Goal: Task Accomplishment & Management: Use online tool/utility

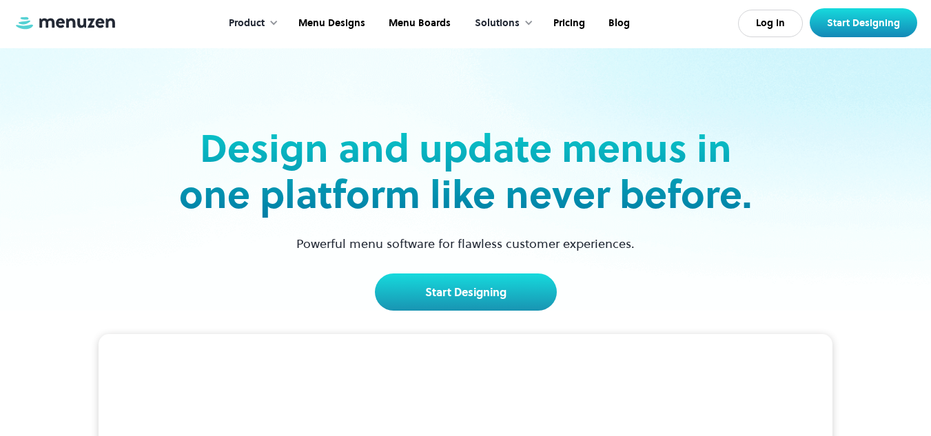
click at [274, 22] on div at bounding box center [274, 23] width 10 height 10
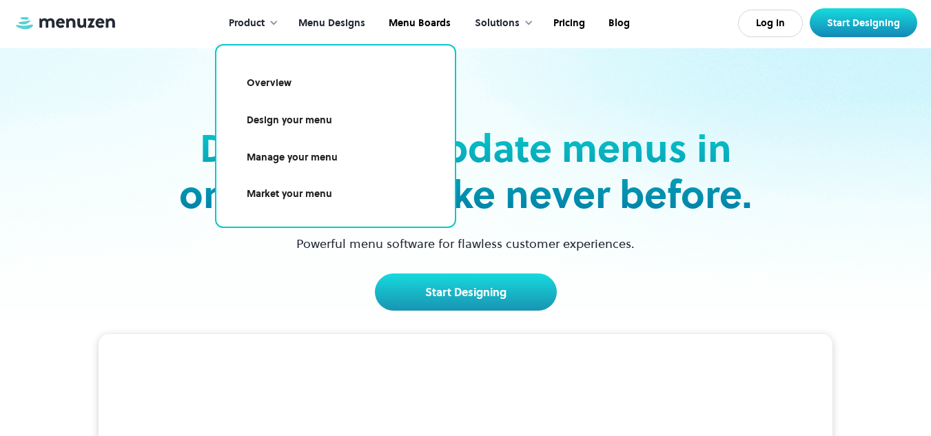
click at [352, 25] on link "Menu Designs" at bounding box center [330, 23] width 90 height 43
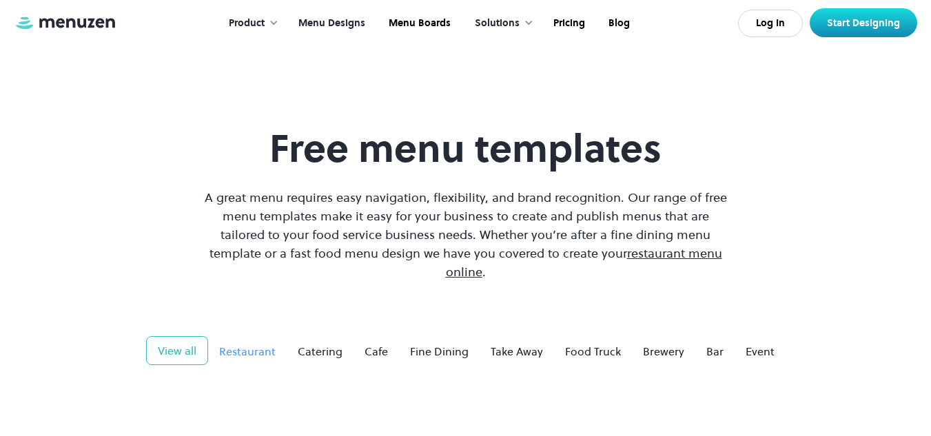
click at [239, 343] on div "Restaurant" at bounding box center [247, 351] width 57 height 17
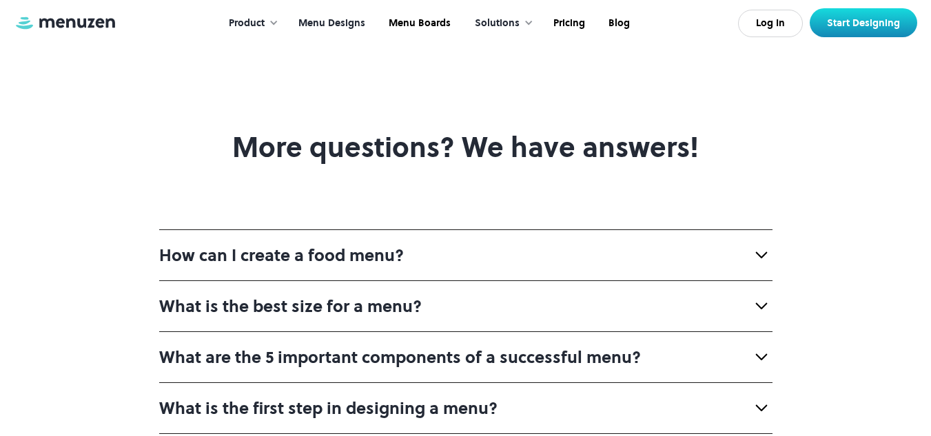
scroll to position [4769, 0]
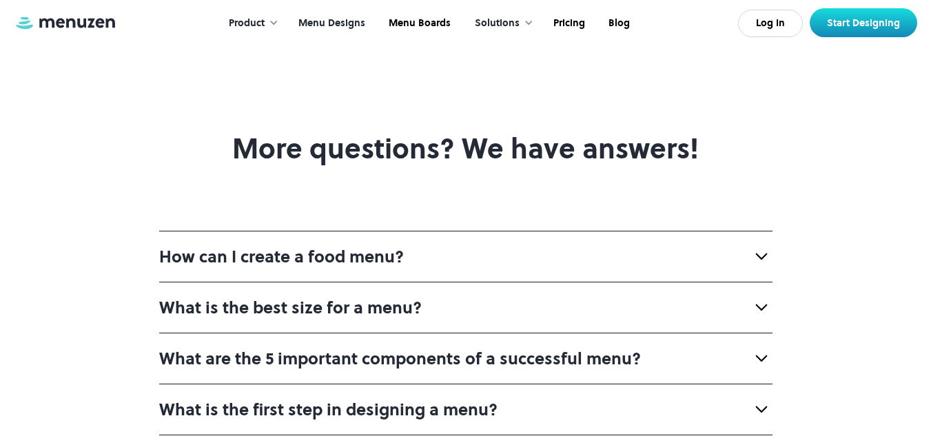
click at [764, 245] on img at bounding box center [762, 256] width 22 height 22
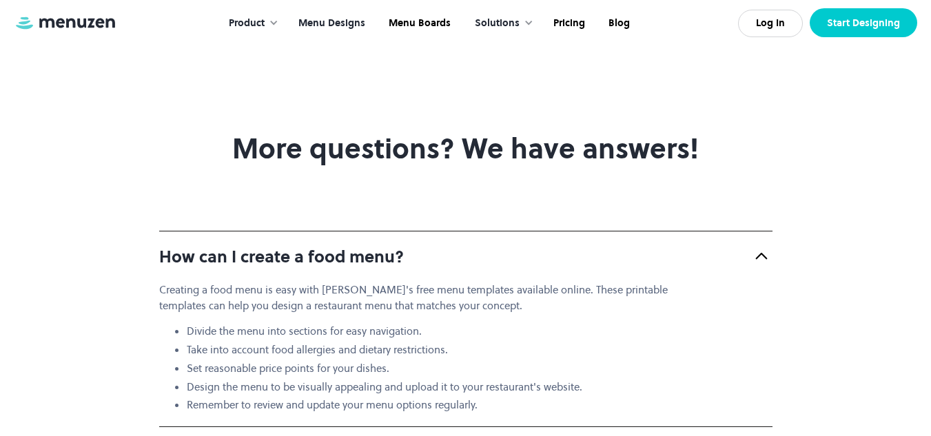
click at [854, 26] on link "Start Designing" at bounding box center [864, 22] width 108 height 29
